Goal: Task Accomplishment & Management: Manage account settings

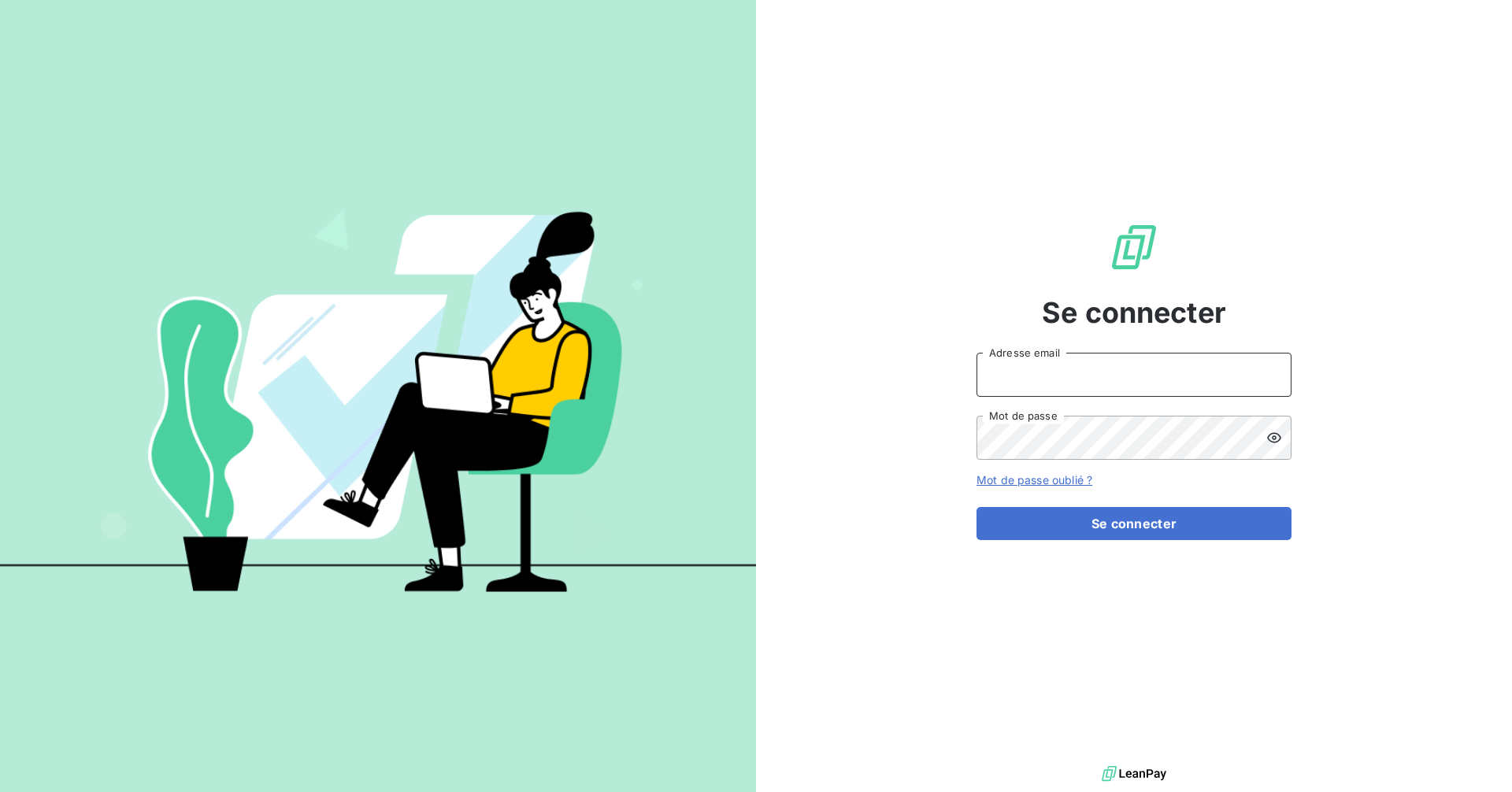
click at [1065, 381] on input "Adresse email" at bounding box center [1134, 375] width 315 height 44
type input "[EMAIL_ADDRESS][DOMAIN_NAME]"
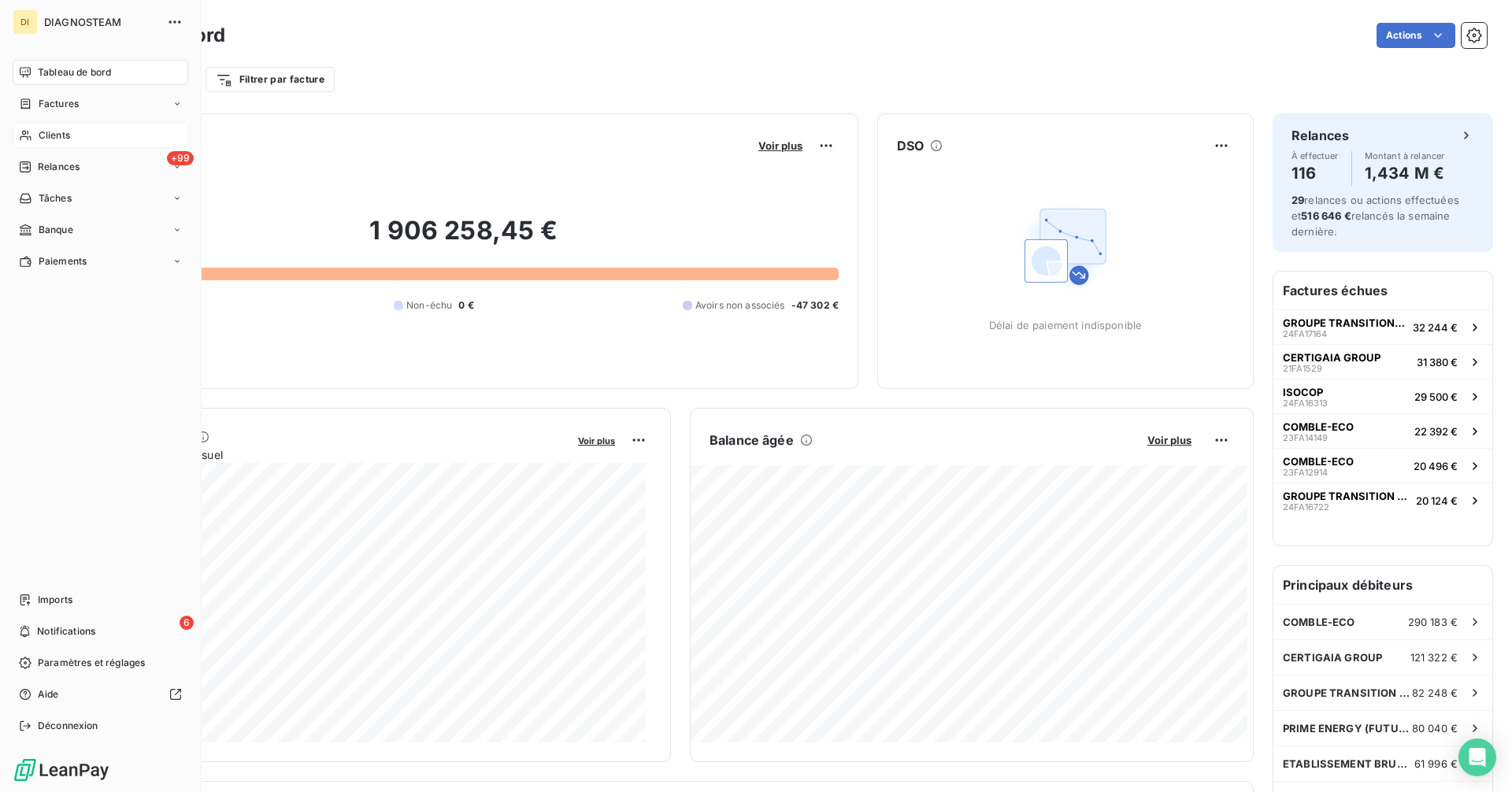
click at [56, 138] on span "Clients" at bounding box center [54, 135] width 31 height 14
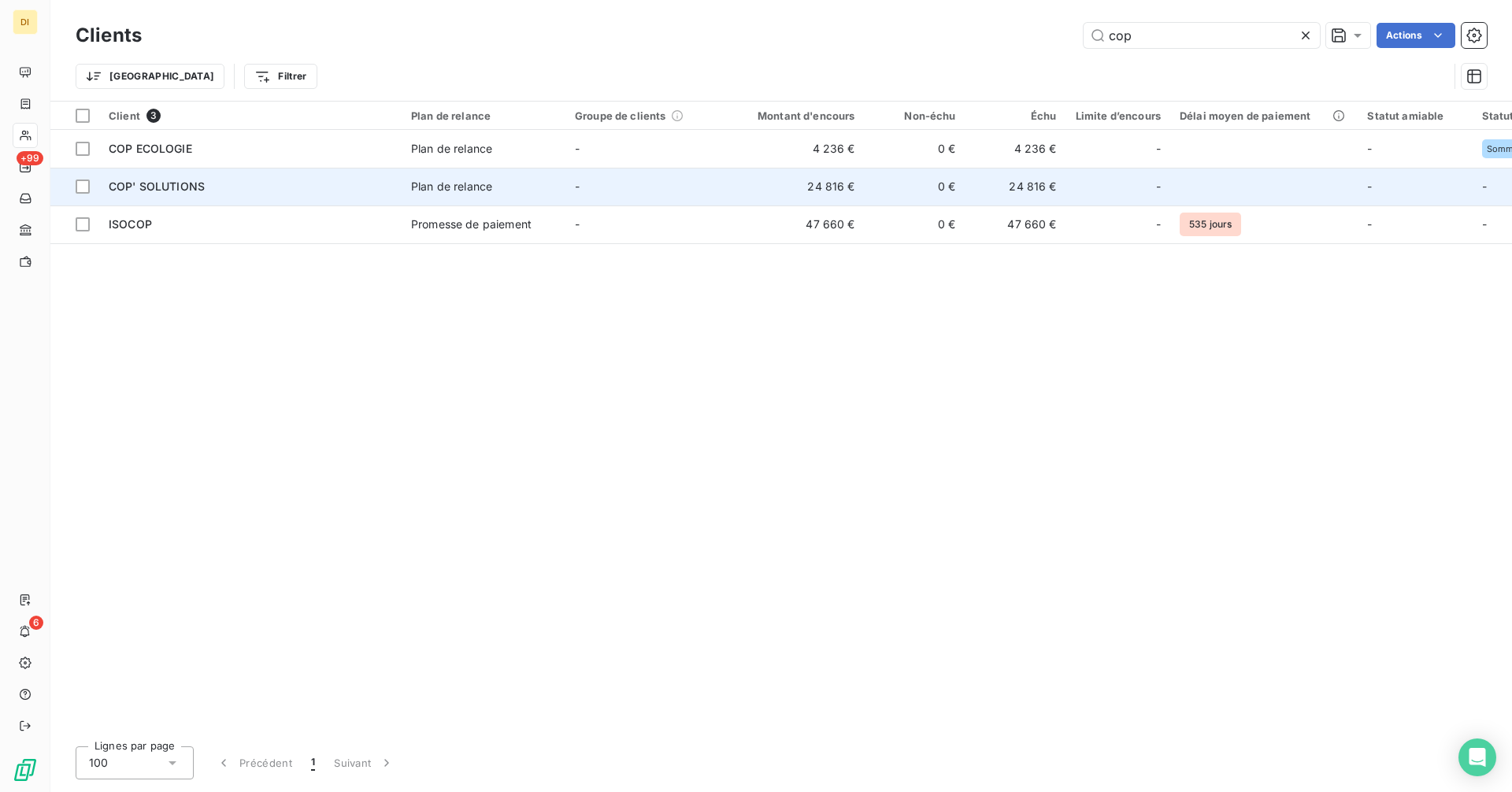
type input "cop"
click at [537, 180] on span "Plan de relance" at bounding box center [484, 187] width 145 height 16
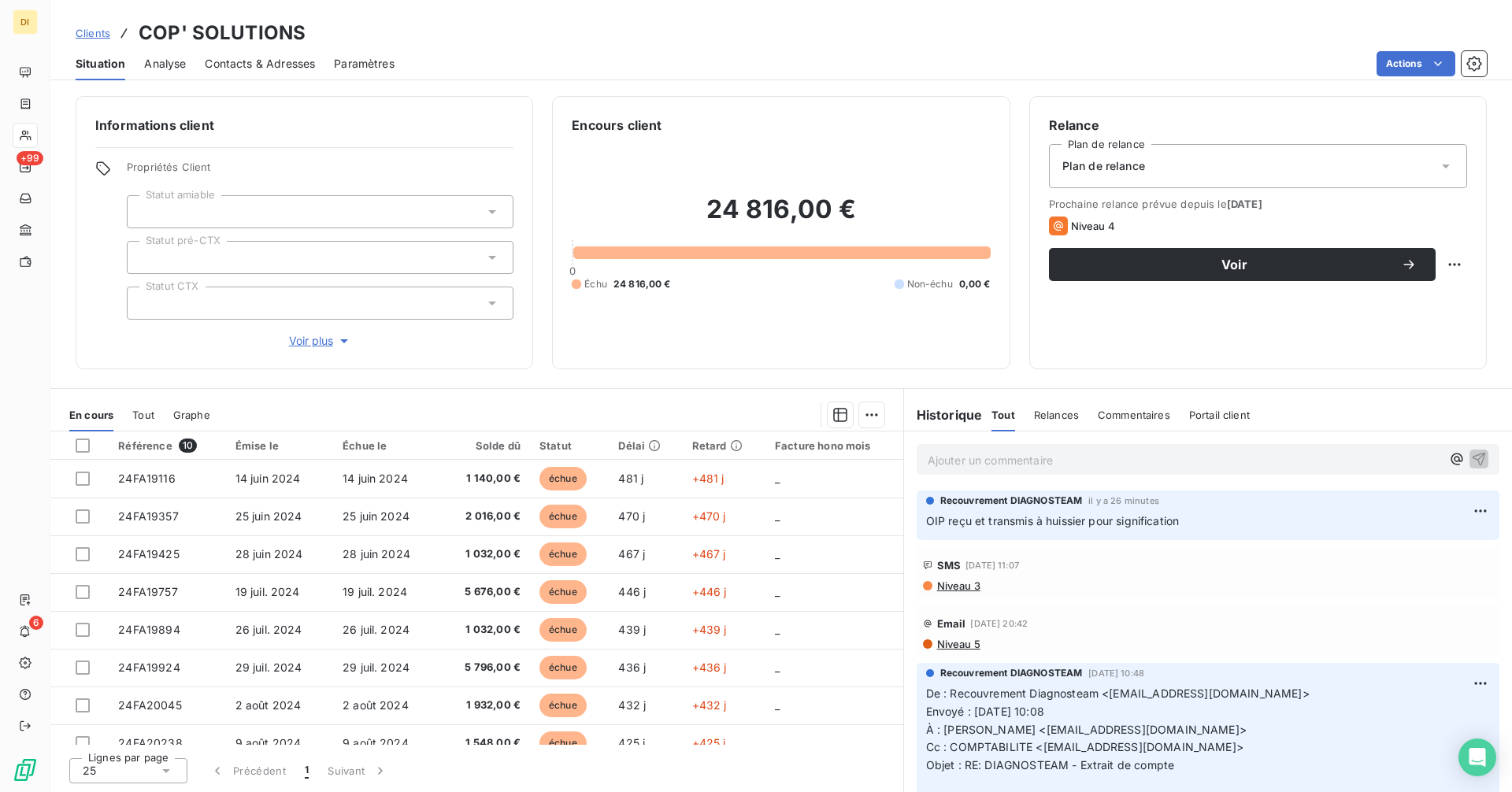
click at [295, 58] on span "Contacts & Adresses" at bounding box center [260, 64] width 110 height 16
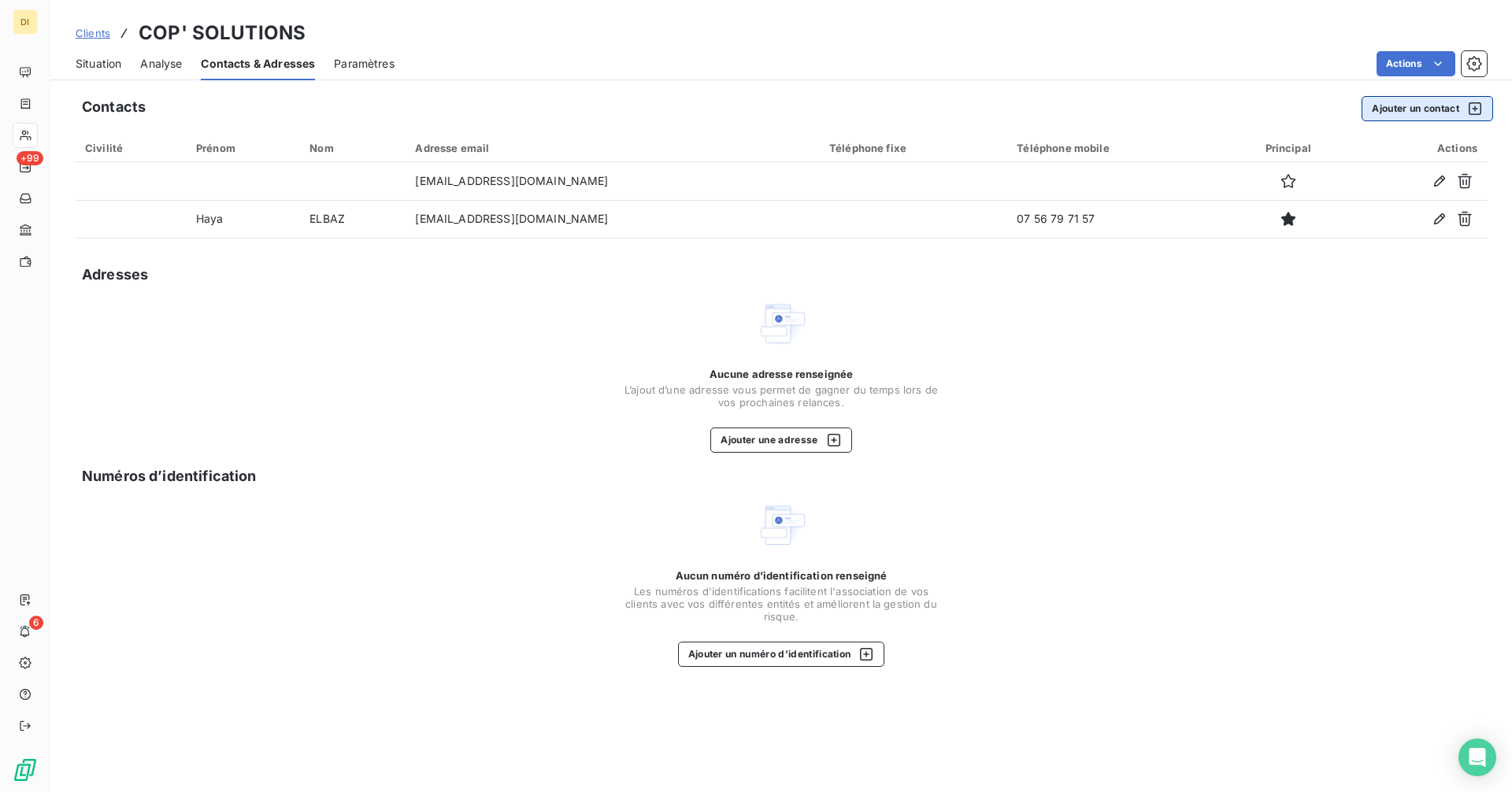
click at [1378, 113] on button "Ajouter un contact" at bounding box center [1427, 108] width 131 height 25
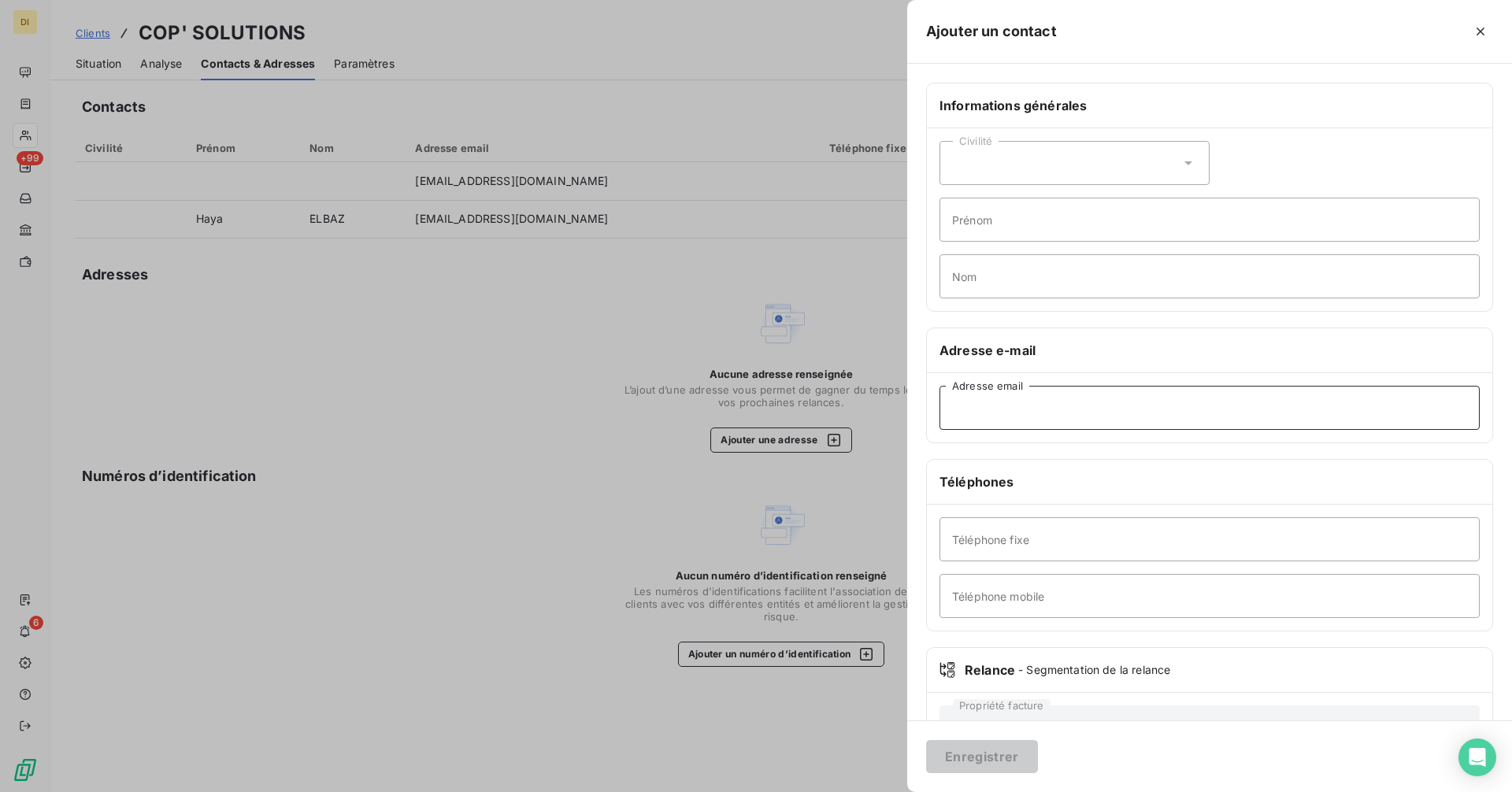
click at [1047, 401] on input "Adresse email" at bounding box center [1209, 408] width 541 height 44
paste input "[PERSON_NAME][EMAIL_ADDRESS][DOMAIN_NAME] [PHONE_NUMBER]"
click at [1199, 406] on input "[PERSON_NAME][EMAIL_ADDRESS][DOMAIN_NAME] [PHONE_NUMBER]" at bounding box center [1209, 408] width 541 height 44
click at [1100, 411] on input "[PERSON_NAME][EMAIL_ADDRESS][DOMAIN_NAME] [PHONE_NUMBER]" at bounding box center [1209, 408] width 541 height 44
type input "[PERSON_NAME][EMAIL_ADDRESS][DOMAIN_NAME]"
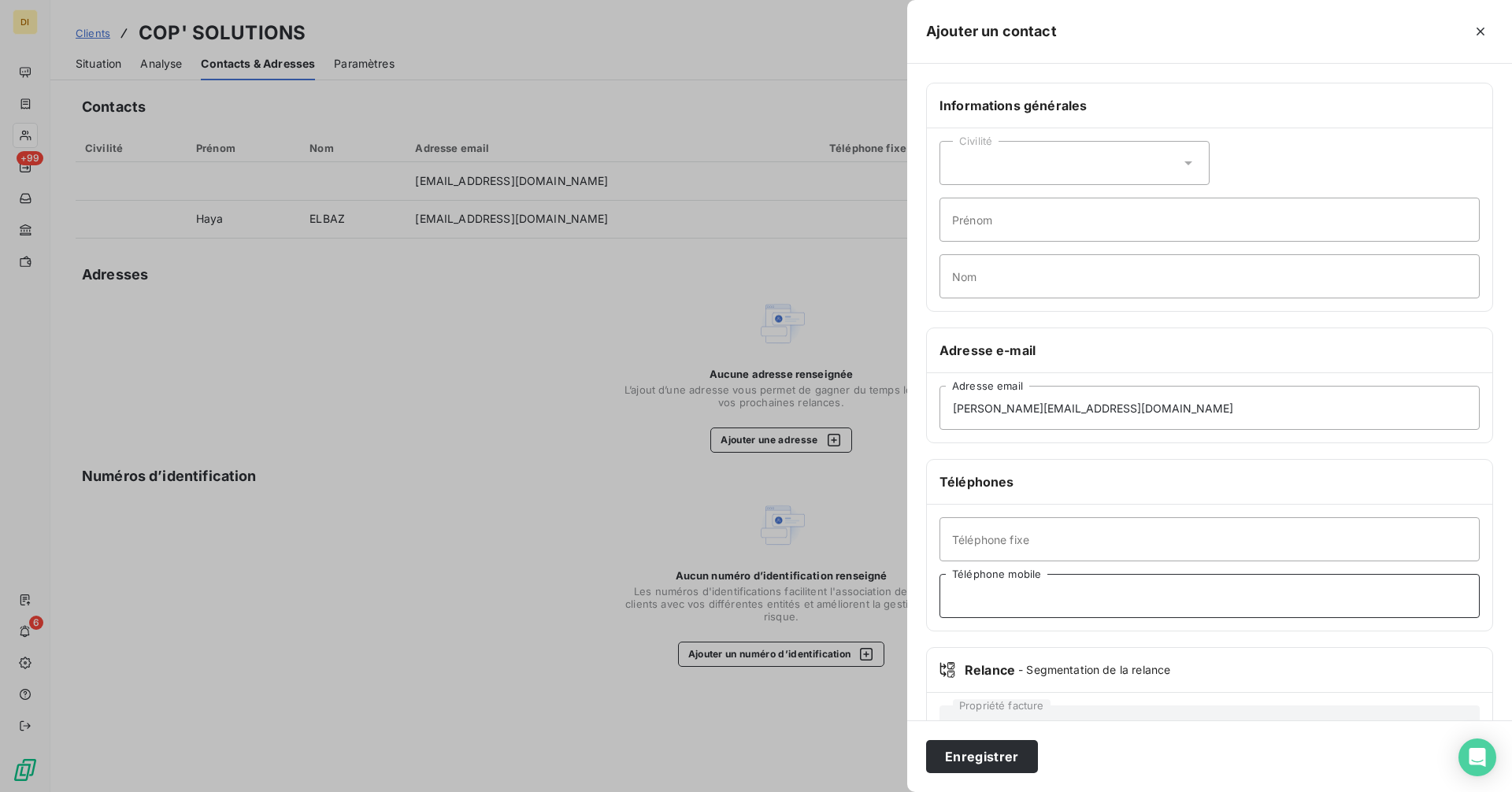
click at [1030, 603] on input "Téléphone mobile" at bounding box center [1209, 596] width 541 height 44
paste input "[PHONE_NUMBER]"
type input "[PHONE_NUMBER]"
click at [995, 754] on button "Enregistrer" at bounding box center [981, 756] width 112 height 33
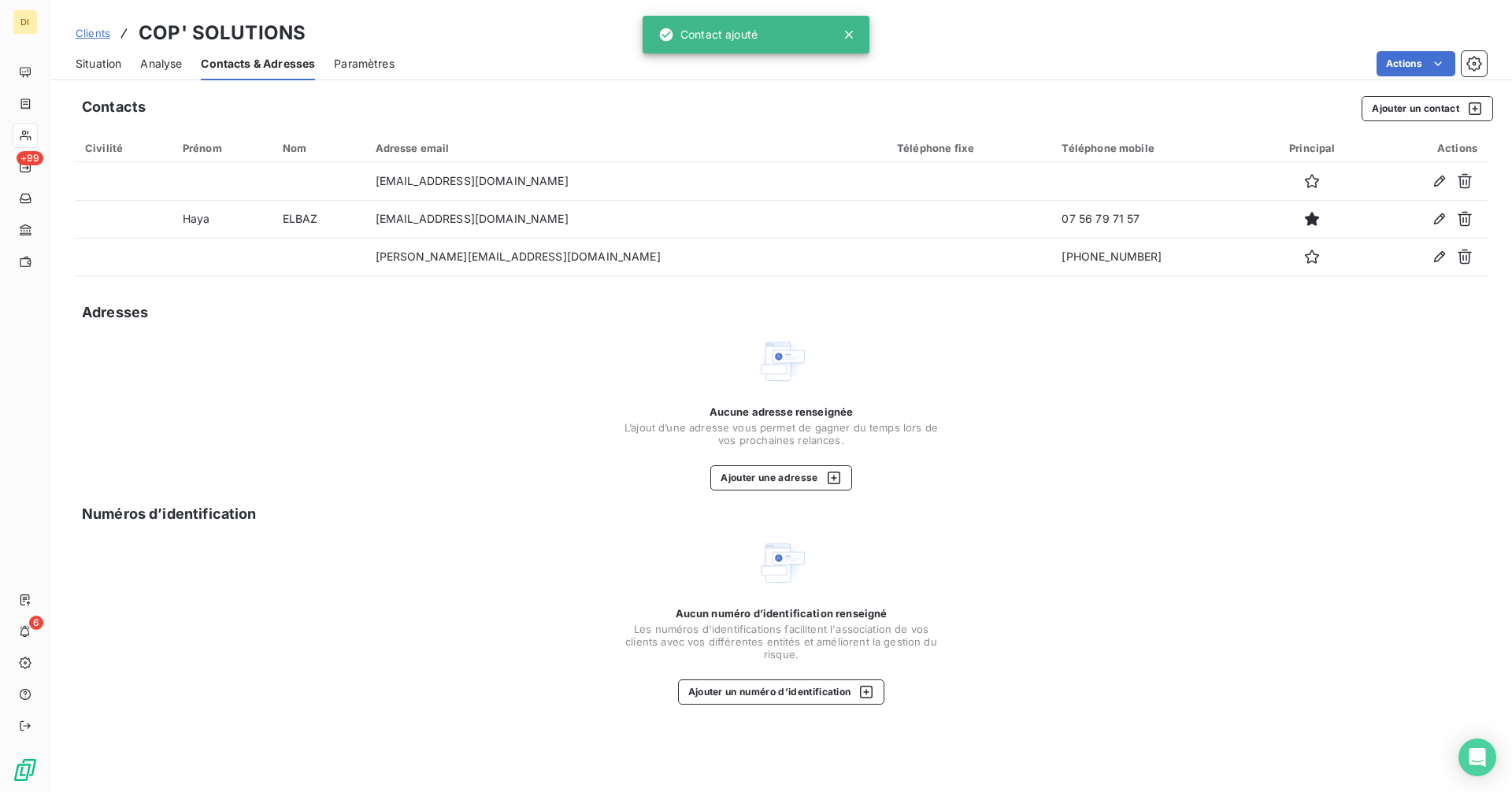
click at [99, 57] on span "Situation" at bounding box center [98, 64] width 45 height 16
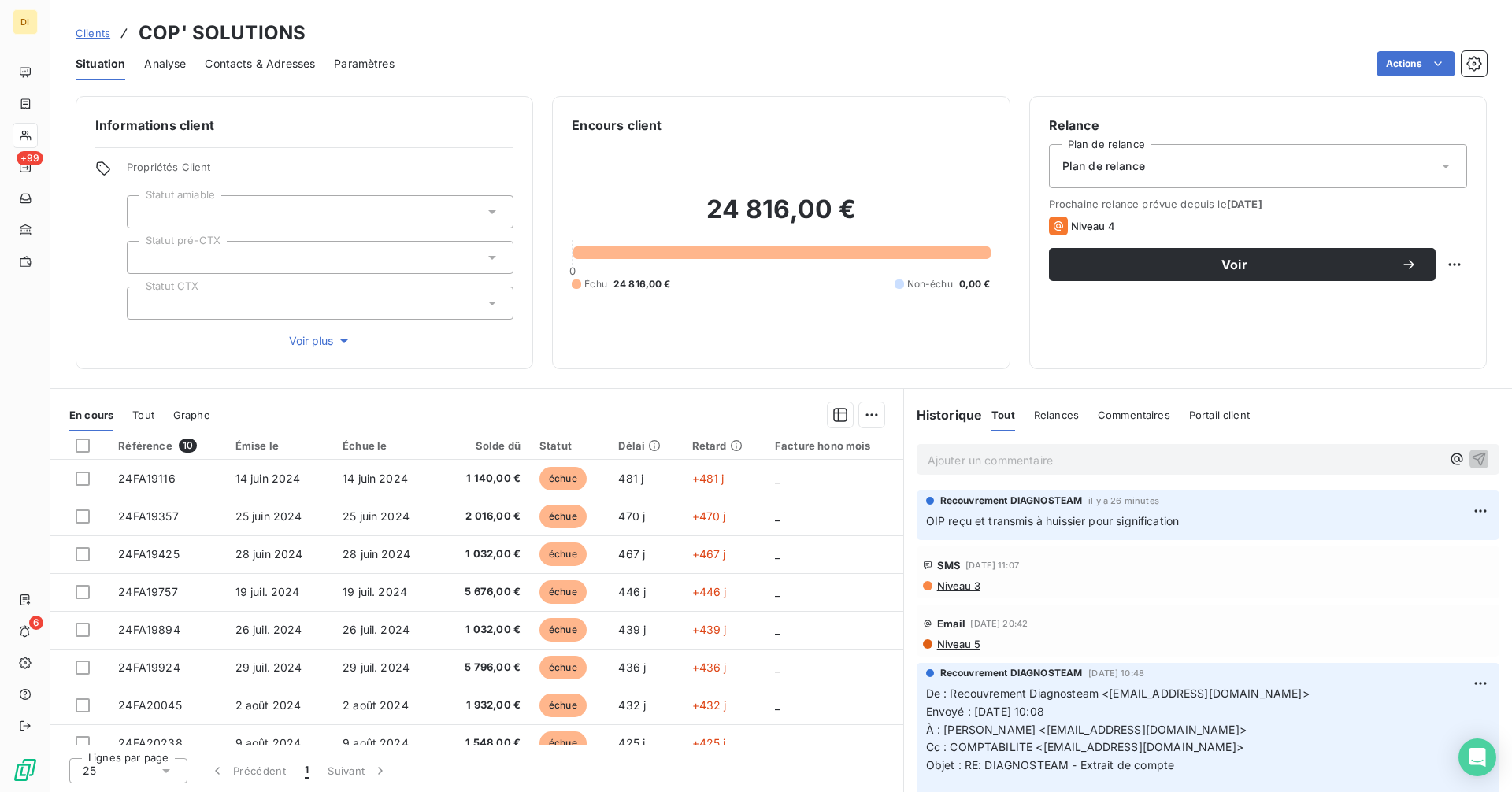
click at [86, 34] on span "Clients" at bounding box center [93, 33] width 34 height 13
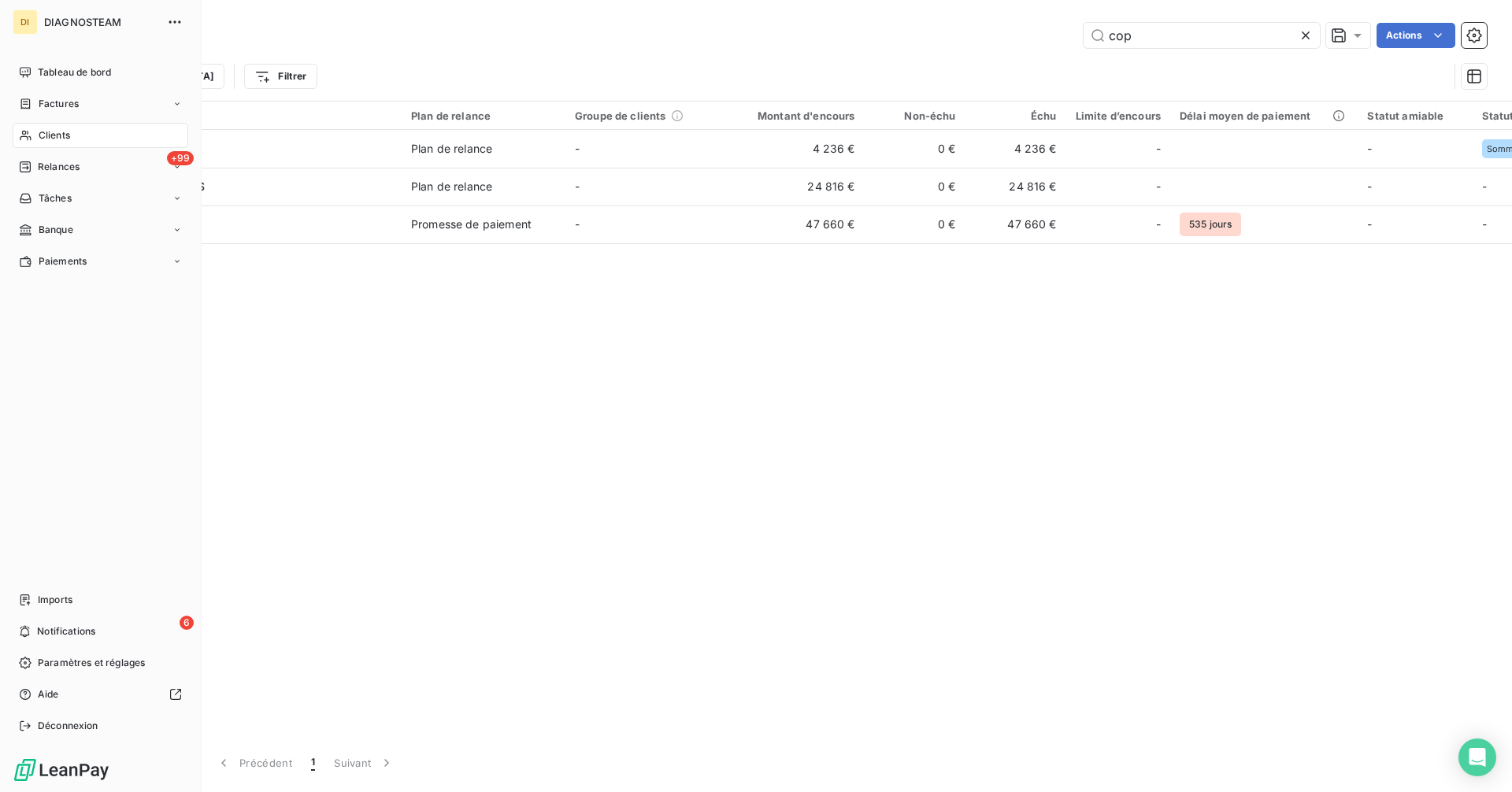
click at [65, 137] on span "Clients" at bounding box center [54, 135] width 31 height 14
